Goal: Communication & Community: Answer question/provide support

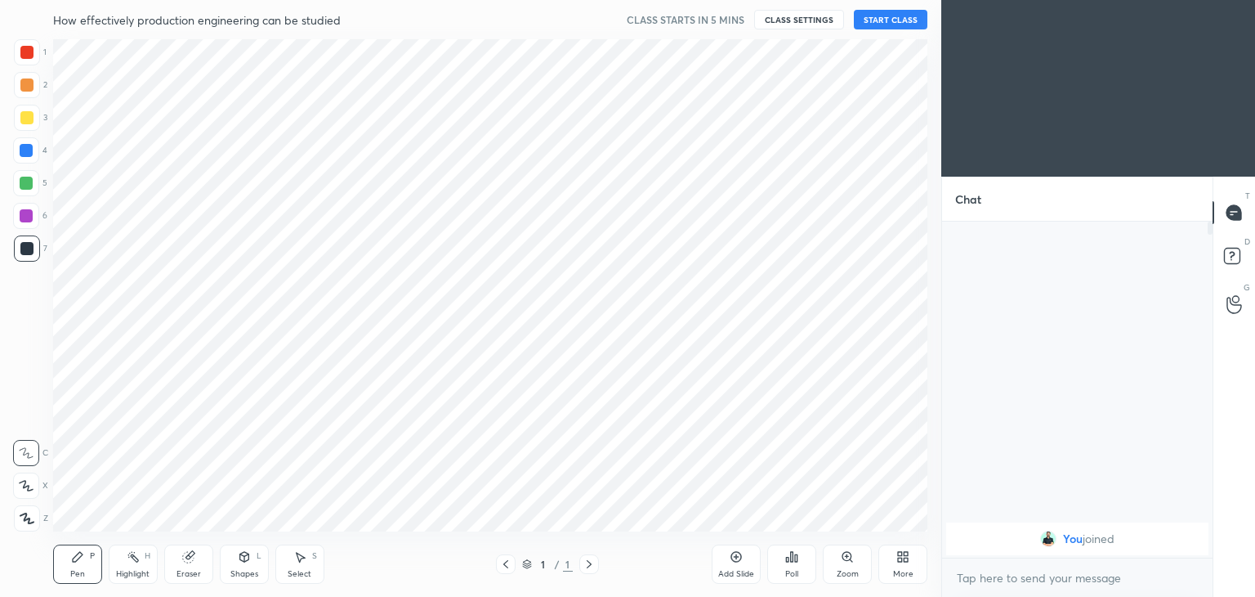
scroll to position [81239, 80855]
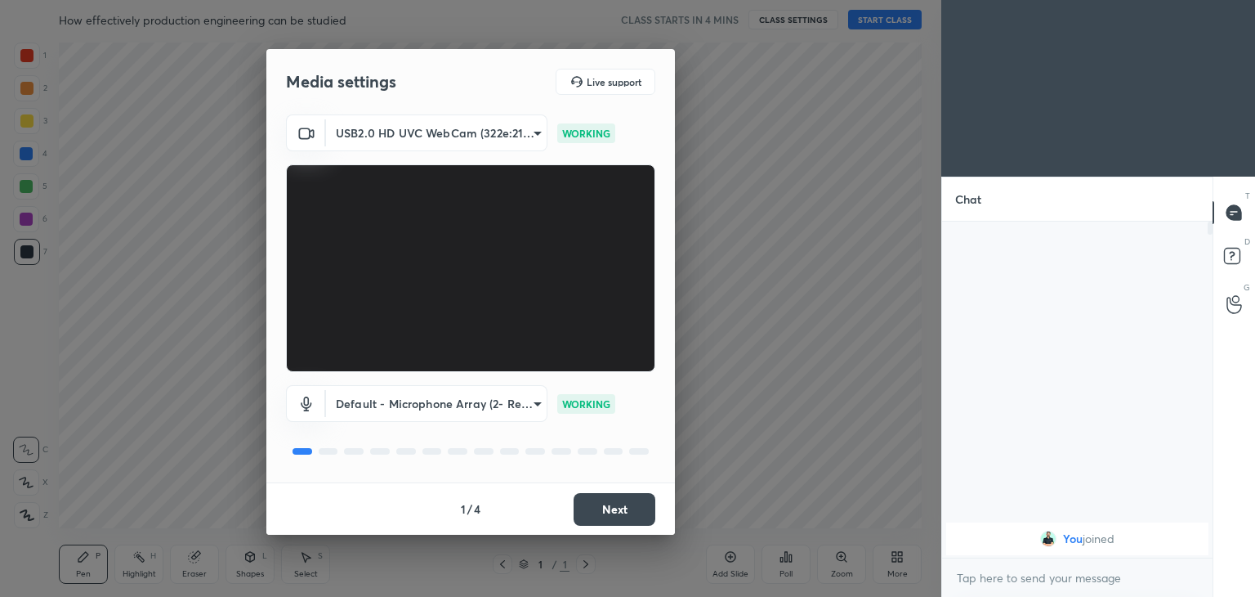
click at [624, 502] on button "Next" at bounding box center [615, 509] width 82 height 33
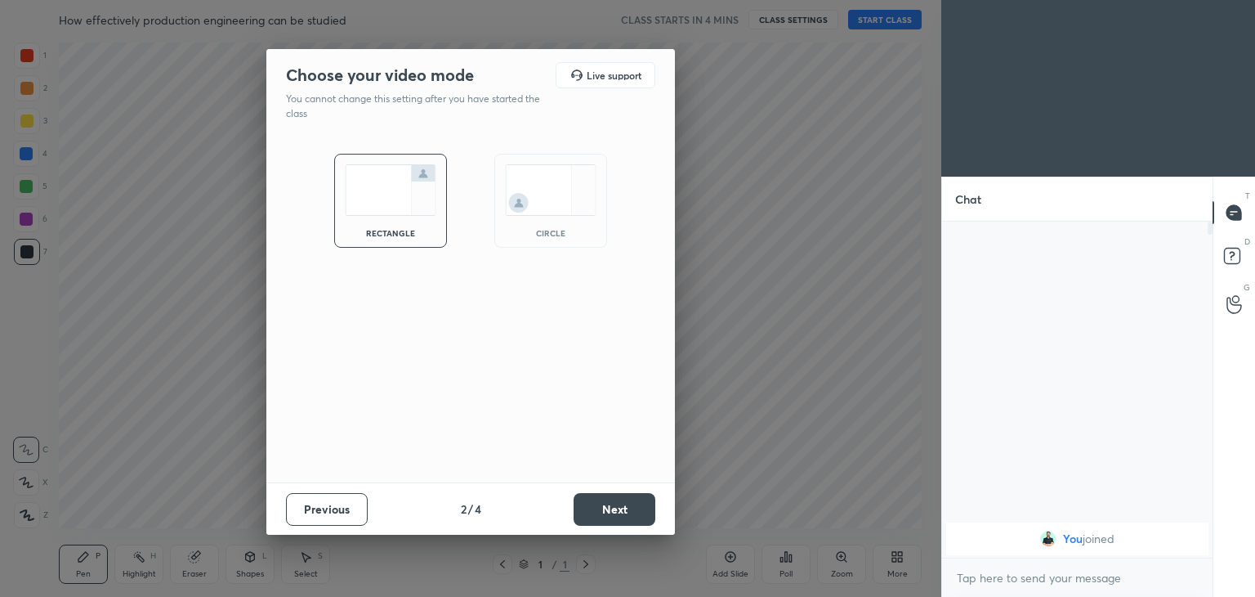
click at [624, 516] on button "Next" at bounding box center [615, 509] width 82 height 33
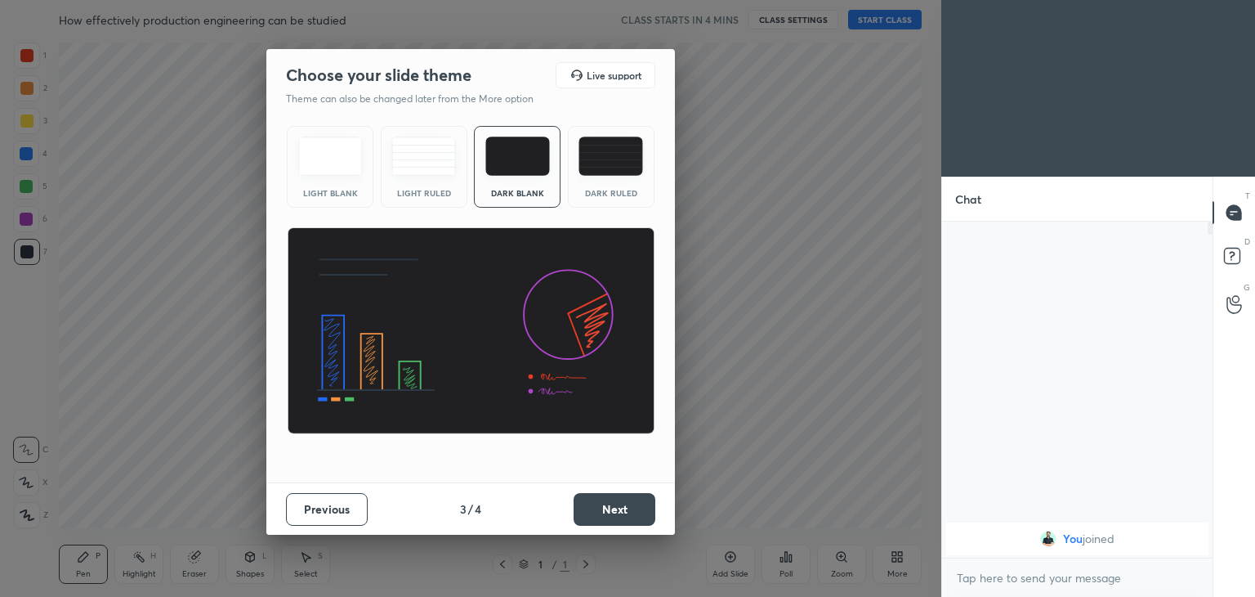
click at [634, 504] on button "Next" at bounding box center [615, 509] width 82 height 33
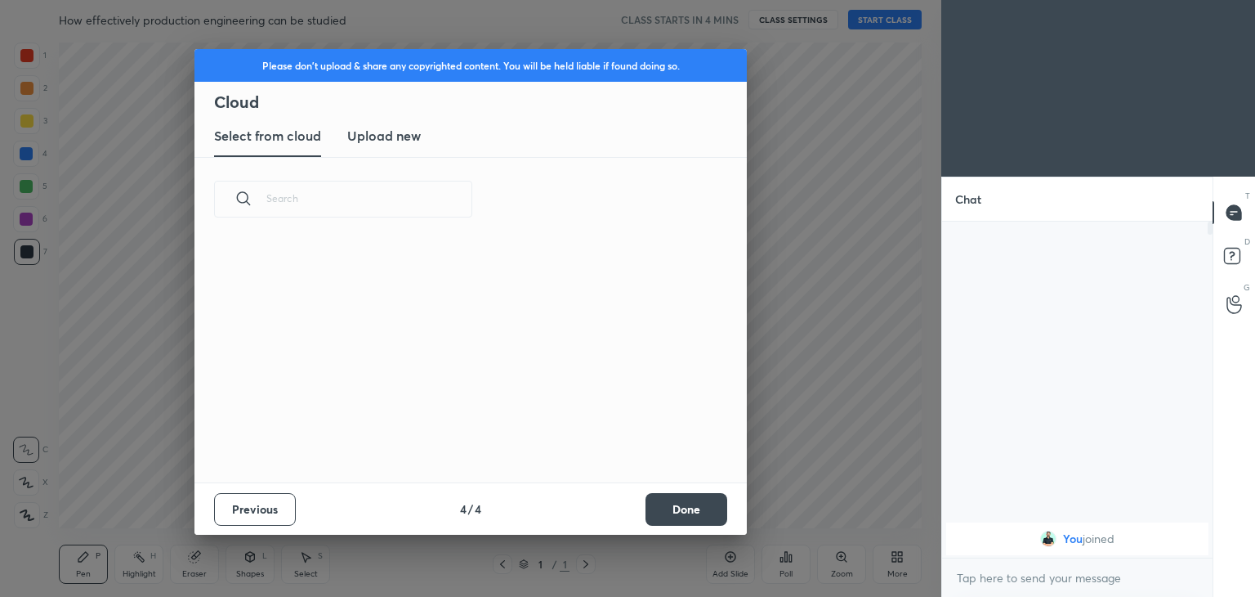
scroll to position [242, 525]
click at [698, 513] on button "Done" at bounding box center [687, 509] width 82 height 33
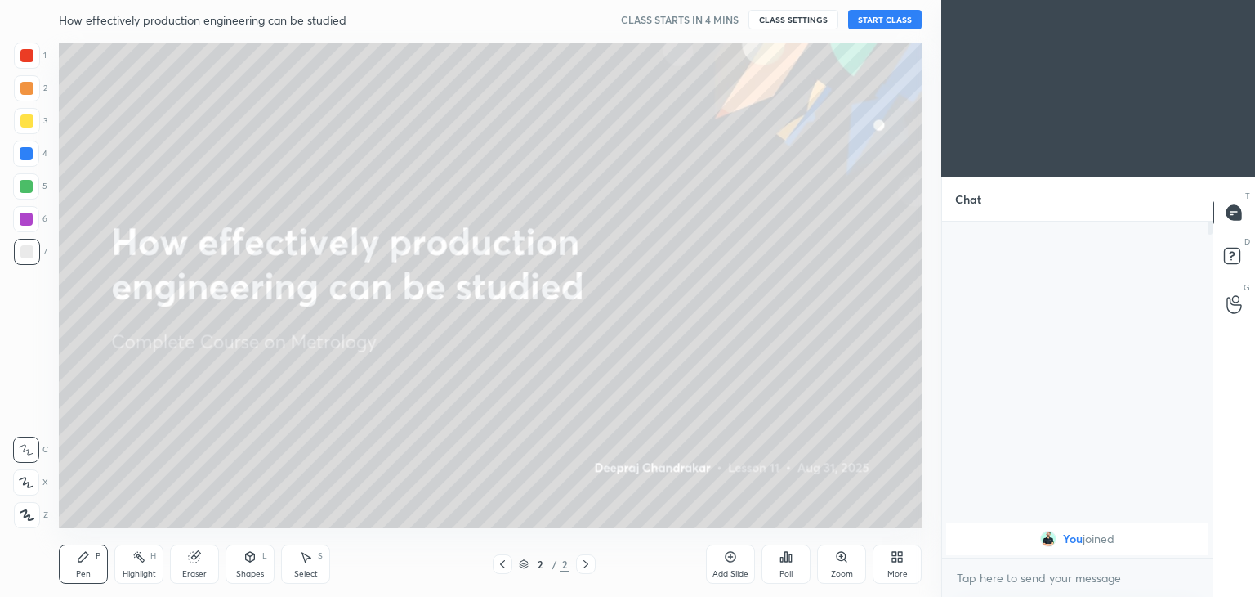
click at [887, 16] on button "START CLASS" at bounding box center [885, 20] width 74 height 20
click at [726, 573] on div "Add Slide" at bounding box center [731, 574] width 36 height 8
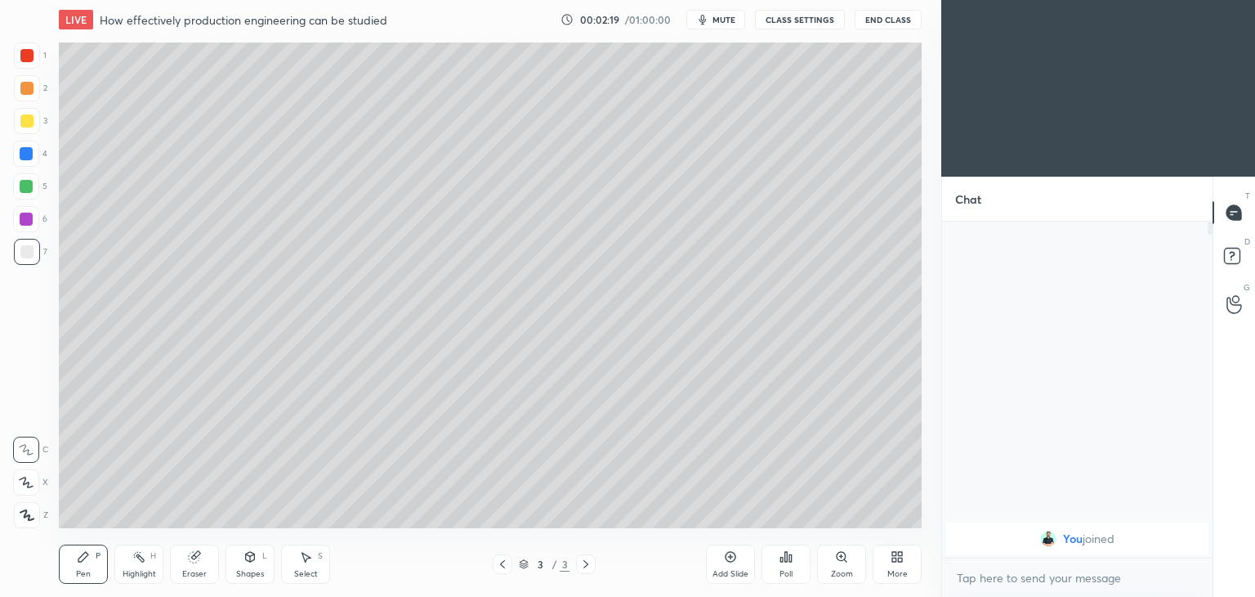
click at [206, 561] on div "Eraser" at bounding box center [194, 563] width 49 height 39
click at [307, 575] on div "Select" at bounding box center [306, 574] width 24 height 8
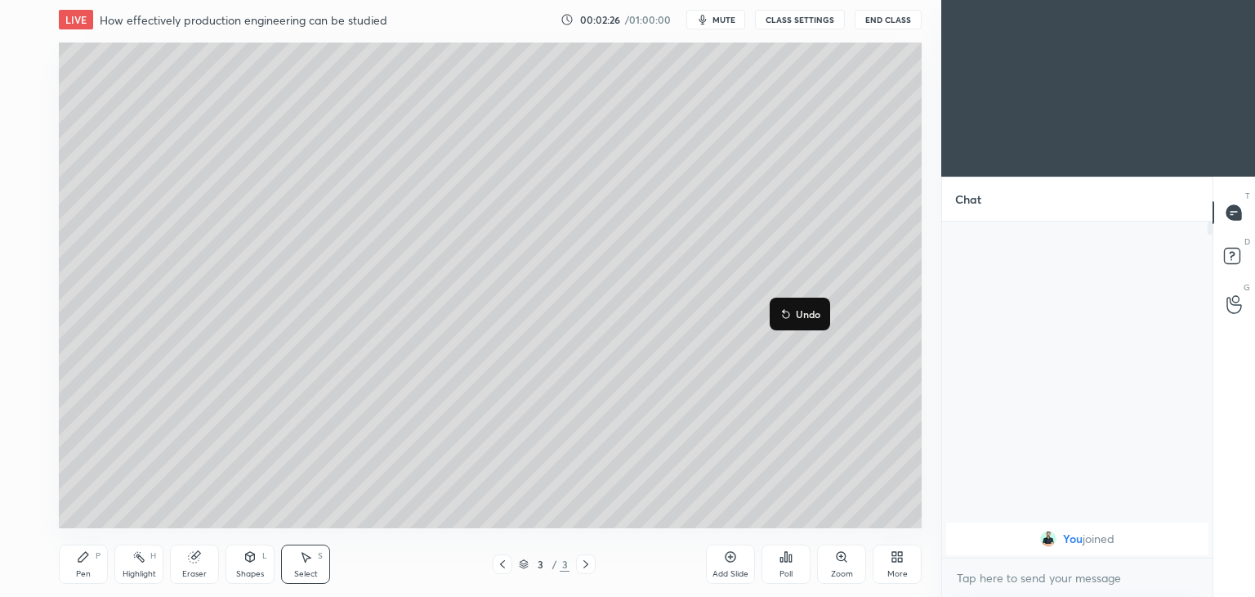
click at [73, 578] on div "Pen P" at bounding box center [83, 563] width 49 height 39
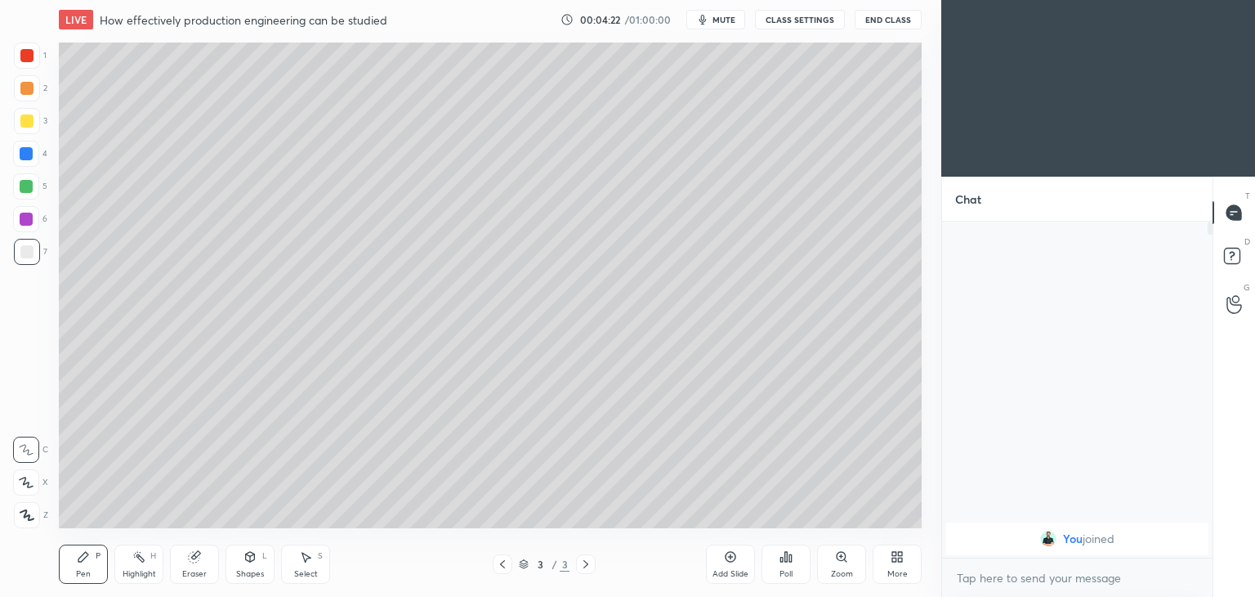
click at [729, 563] on div "Add Slide" at bounding box center [730, 563] width 49 height 39
click at [501, 570] on div at bounding box center [503, 564] width 20 height 20
click at [894, 16] on button "End Class" at bounding box center [888, 20] width 67 height 20
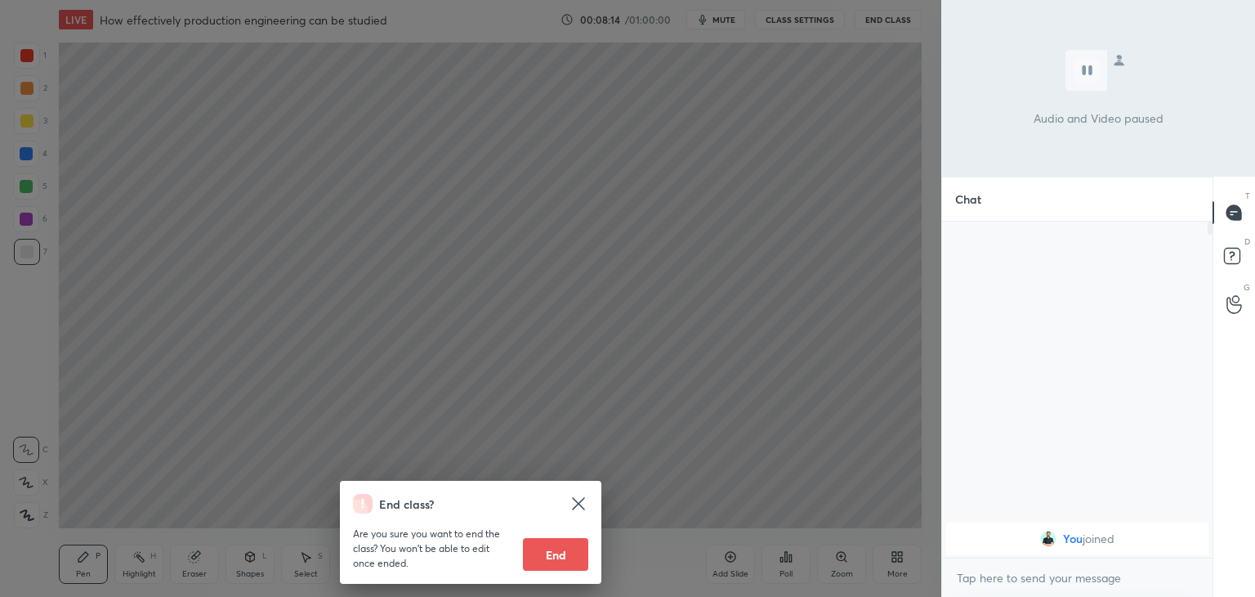
click at [562, 557] on button "End" at bounding box center [555, 554] width 65 height 33
type textarea "x"
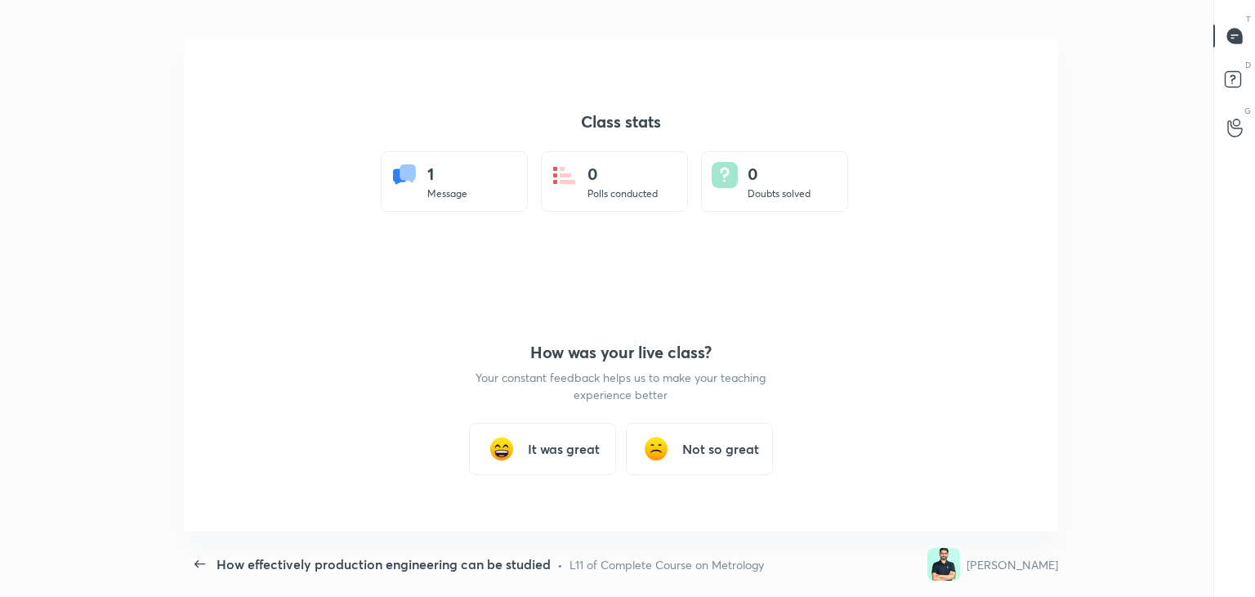
scroll to position [492, 1242]
